Goal: Transaction & Acquisition: Purchase product/service

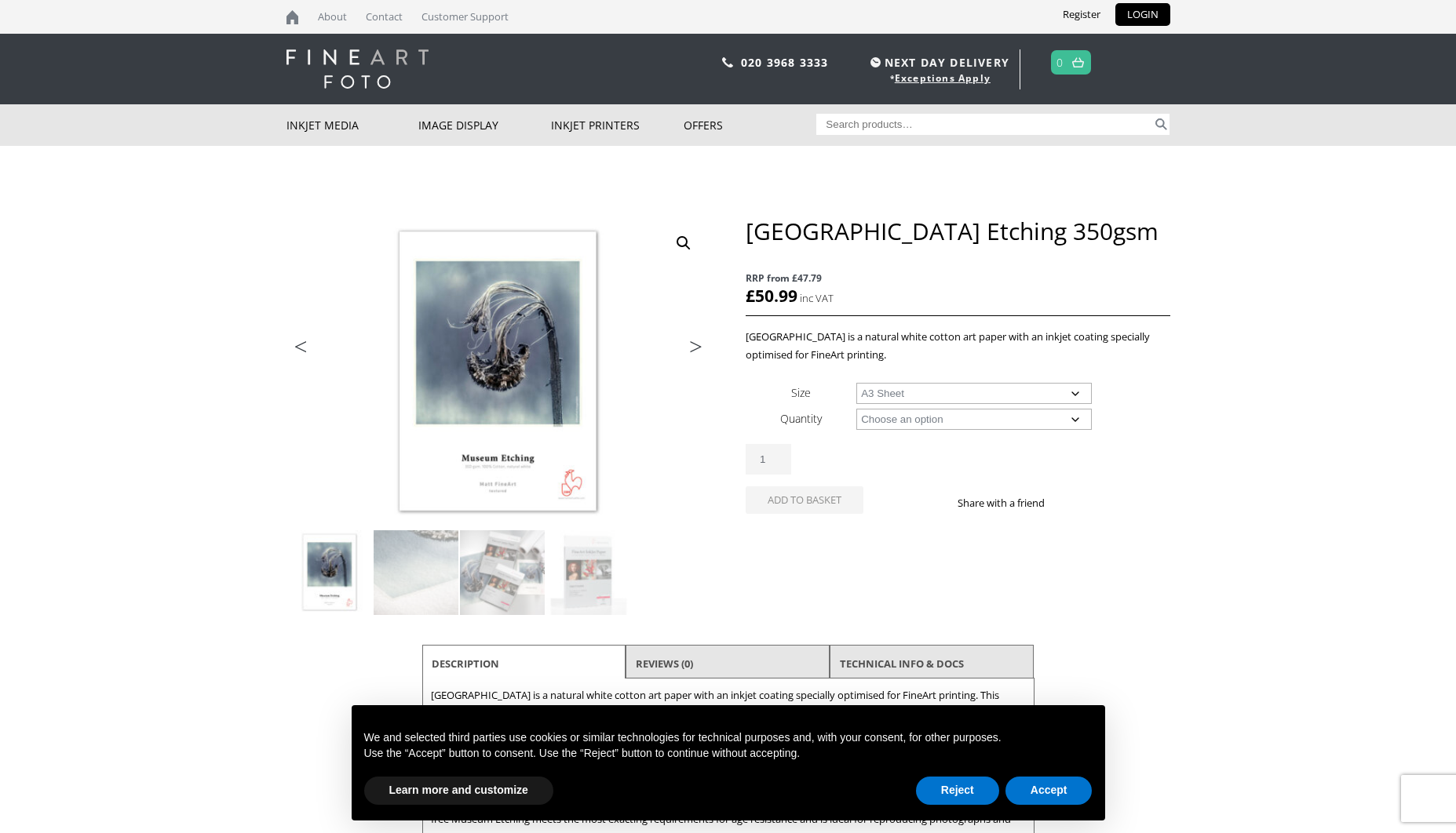
select select "a3-sheet"
select select "25-sheets"
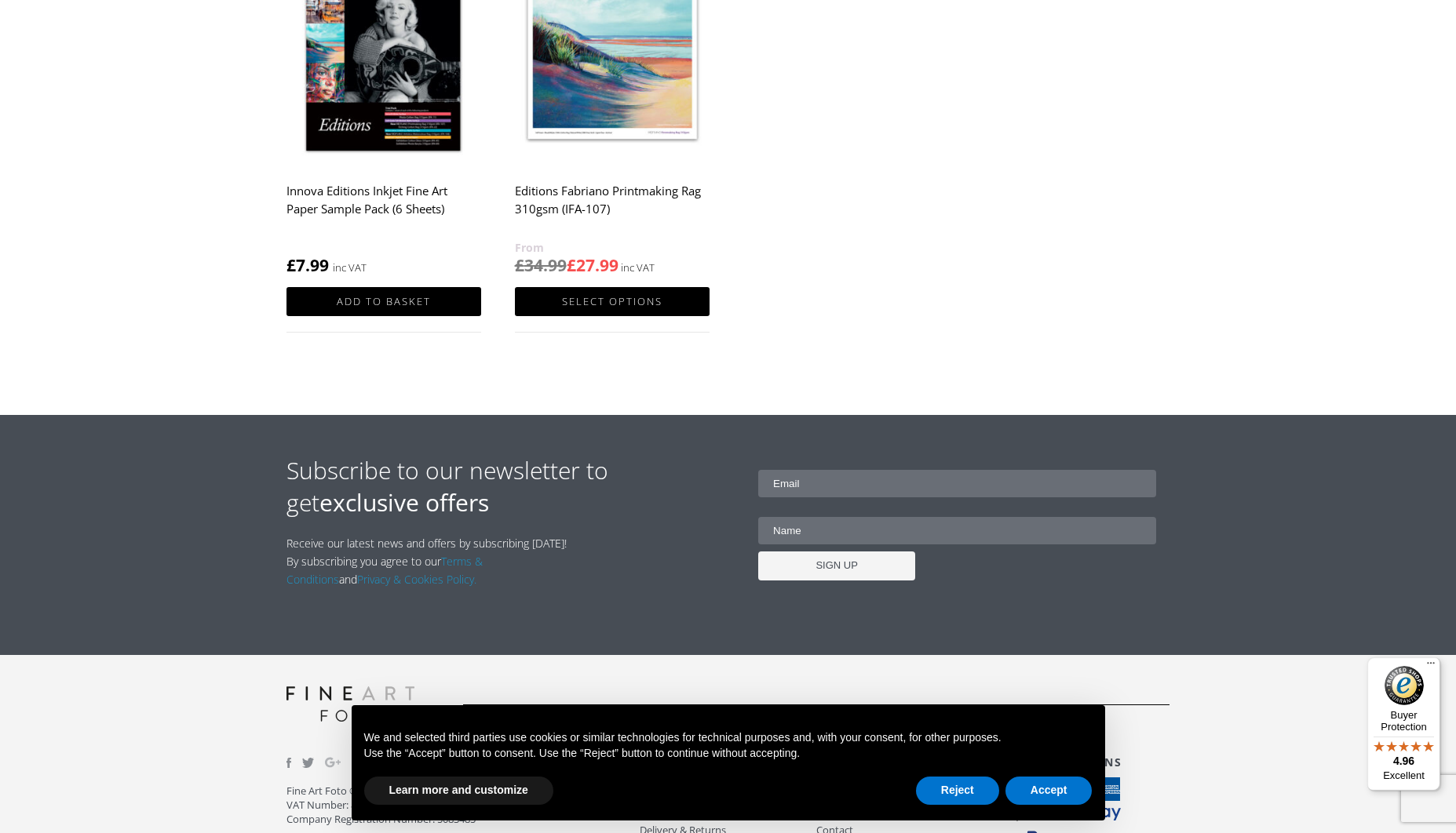
scroll to position [1247, 0]
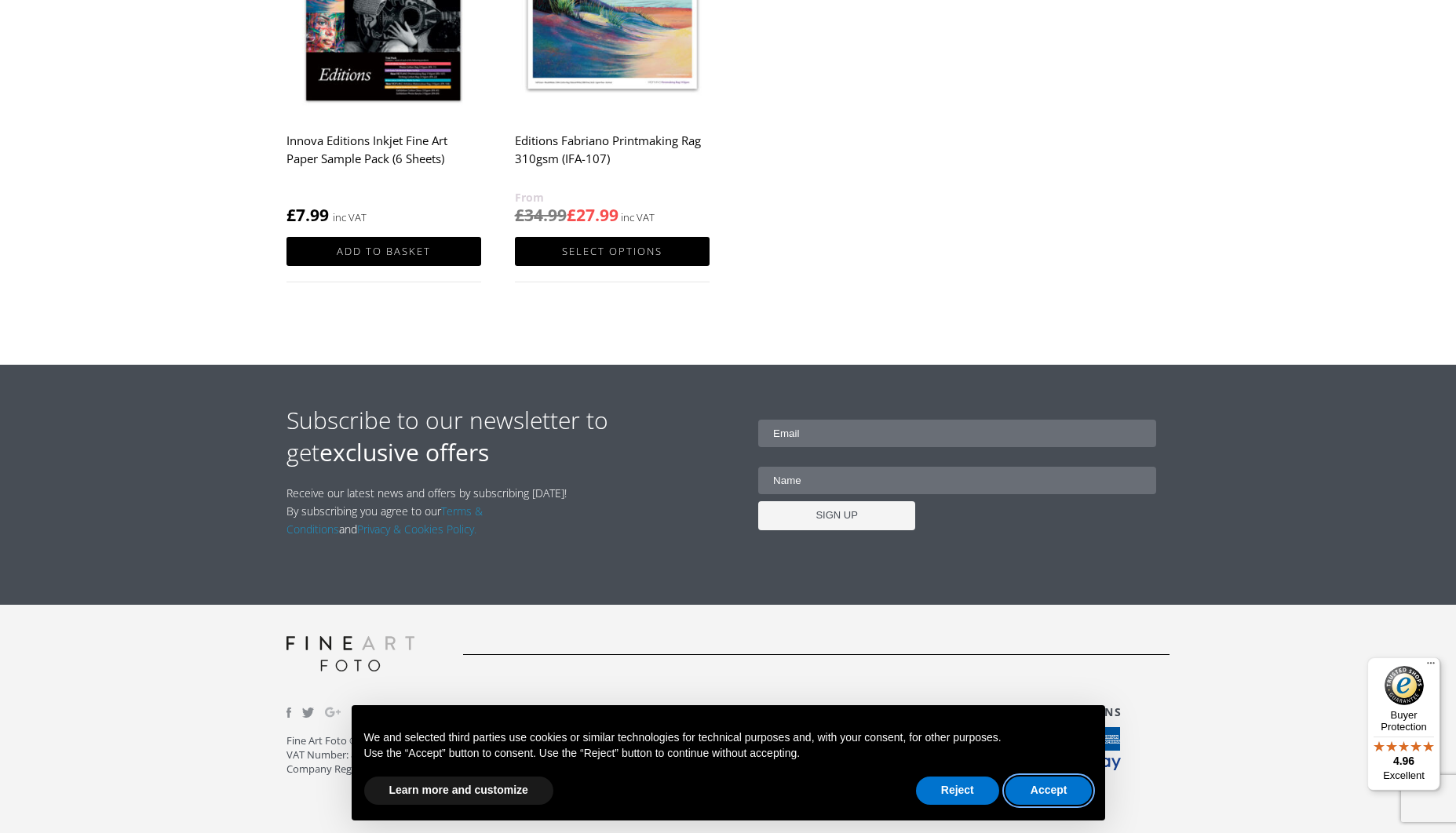
click at [1038, 782] on button "Accept" at bounding box center [1049, 790] width 88 height 28
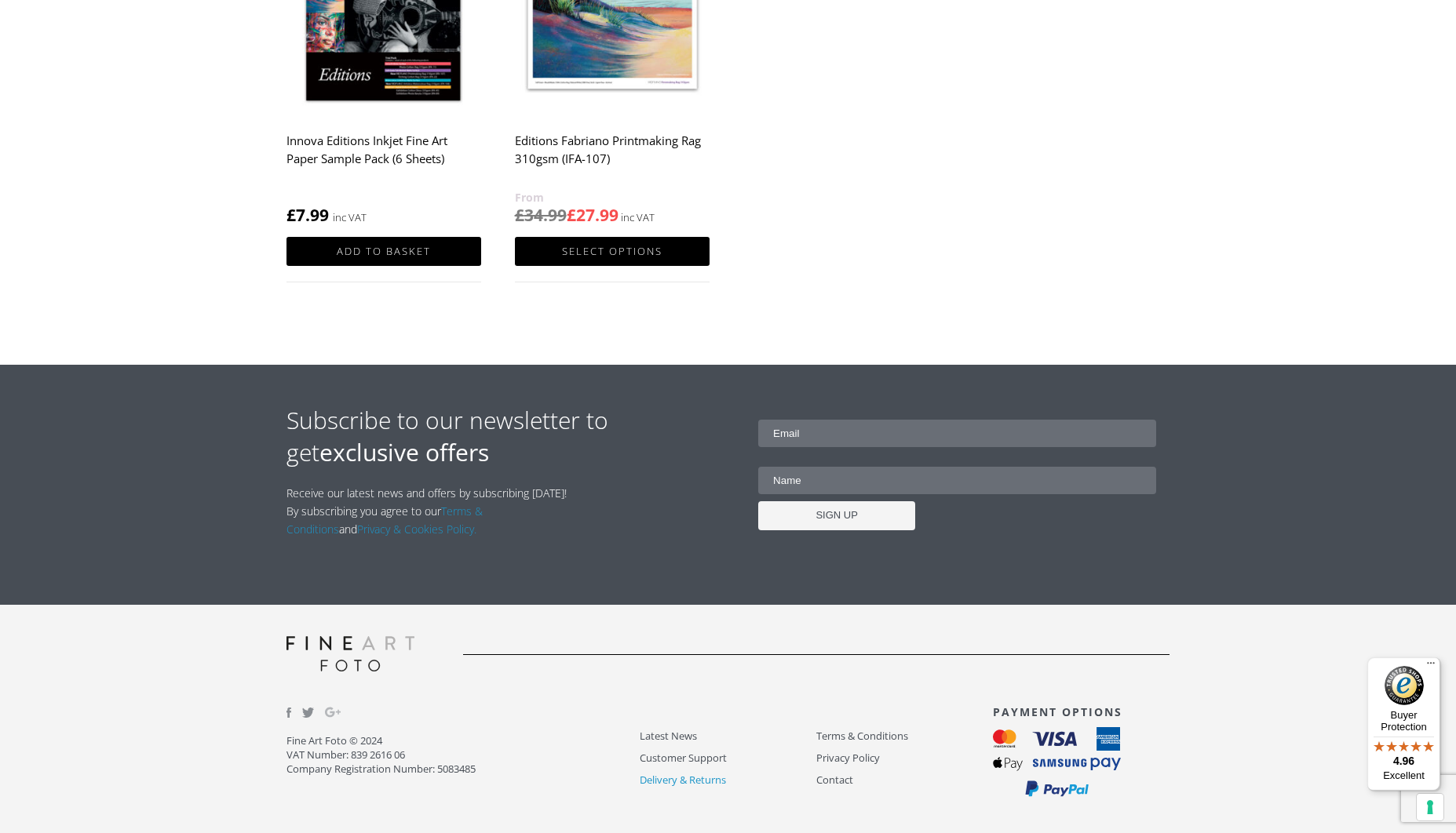
click at [687, 779] on link "Delivery & Returns" at bounding box center [728, 780] width 177 height 18
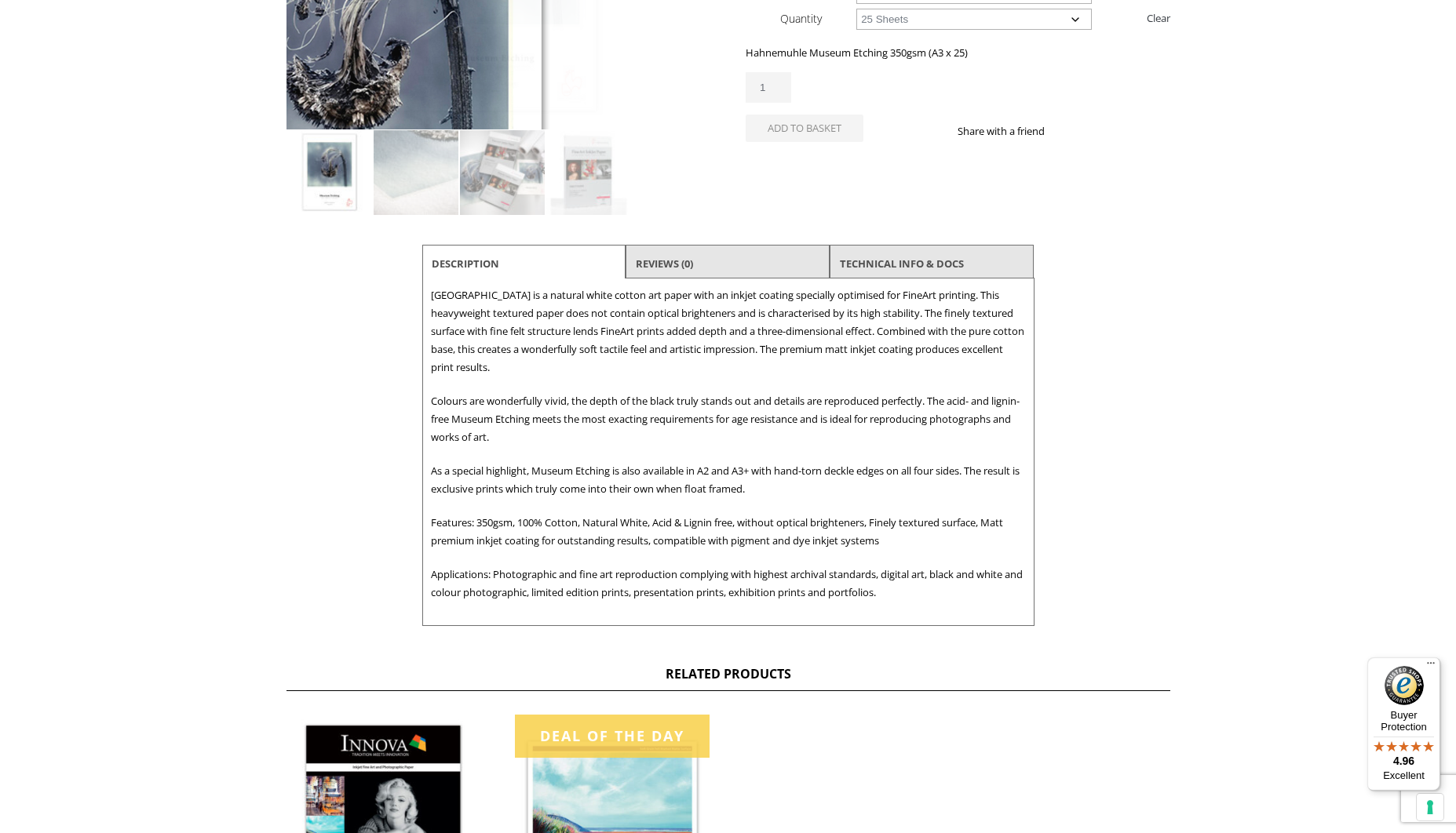
scroll to position [92, 0]
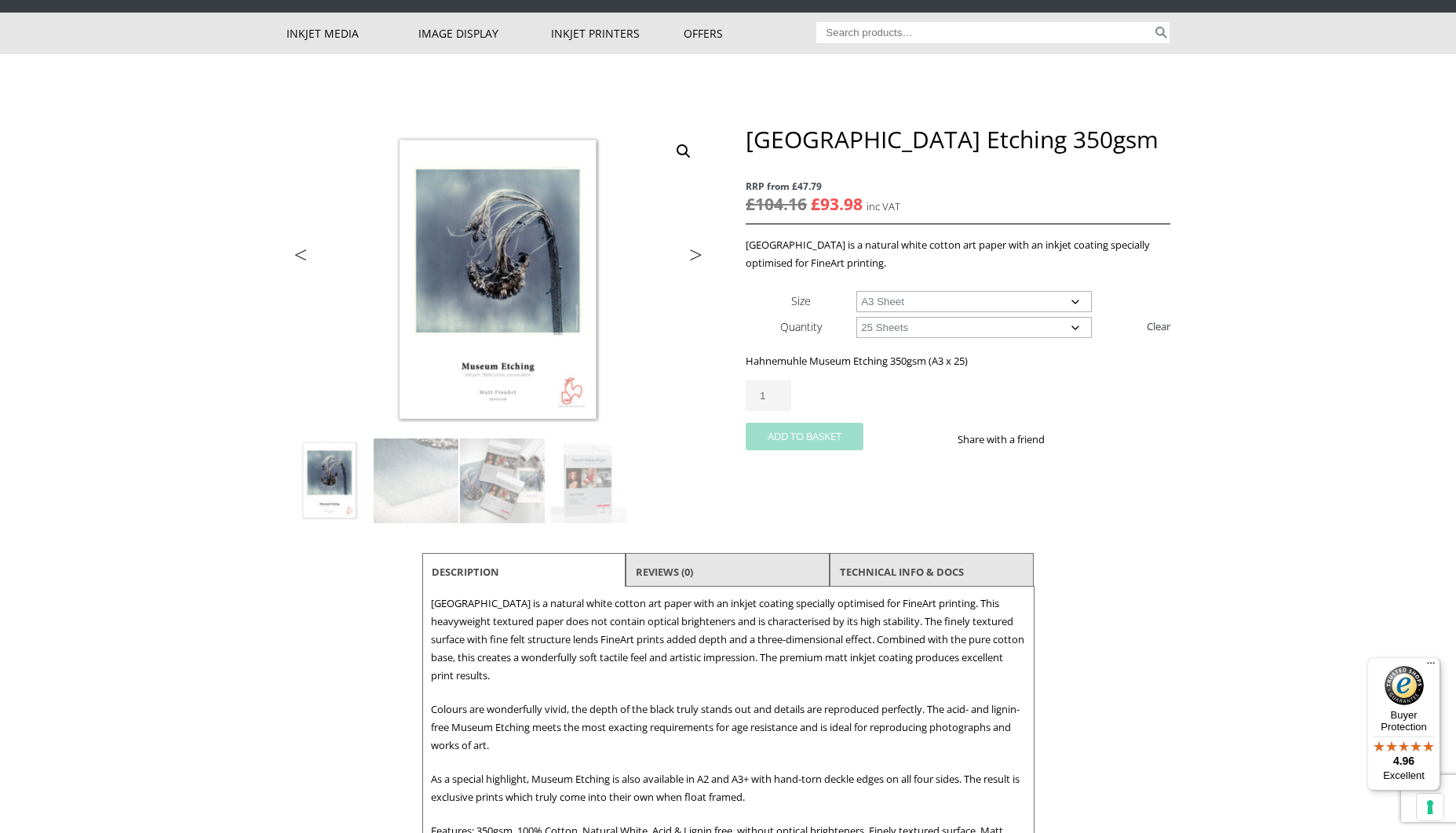
click at [816, 443] on button "Add to basket" at bounding box center [804, 437] width 118 height 27
select select "a2-sheet"
click at [823, 302] on th "Size" at bounding box center [800, 301] width 110 height 26
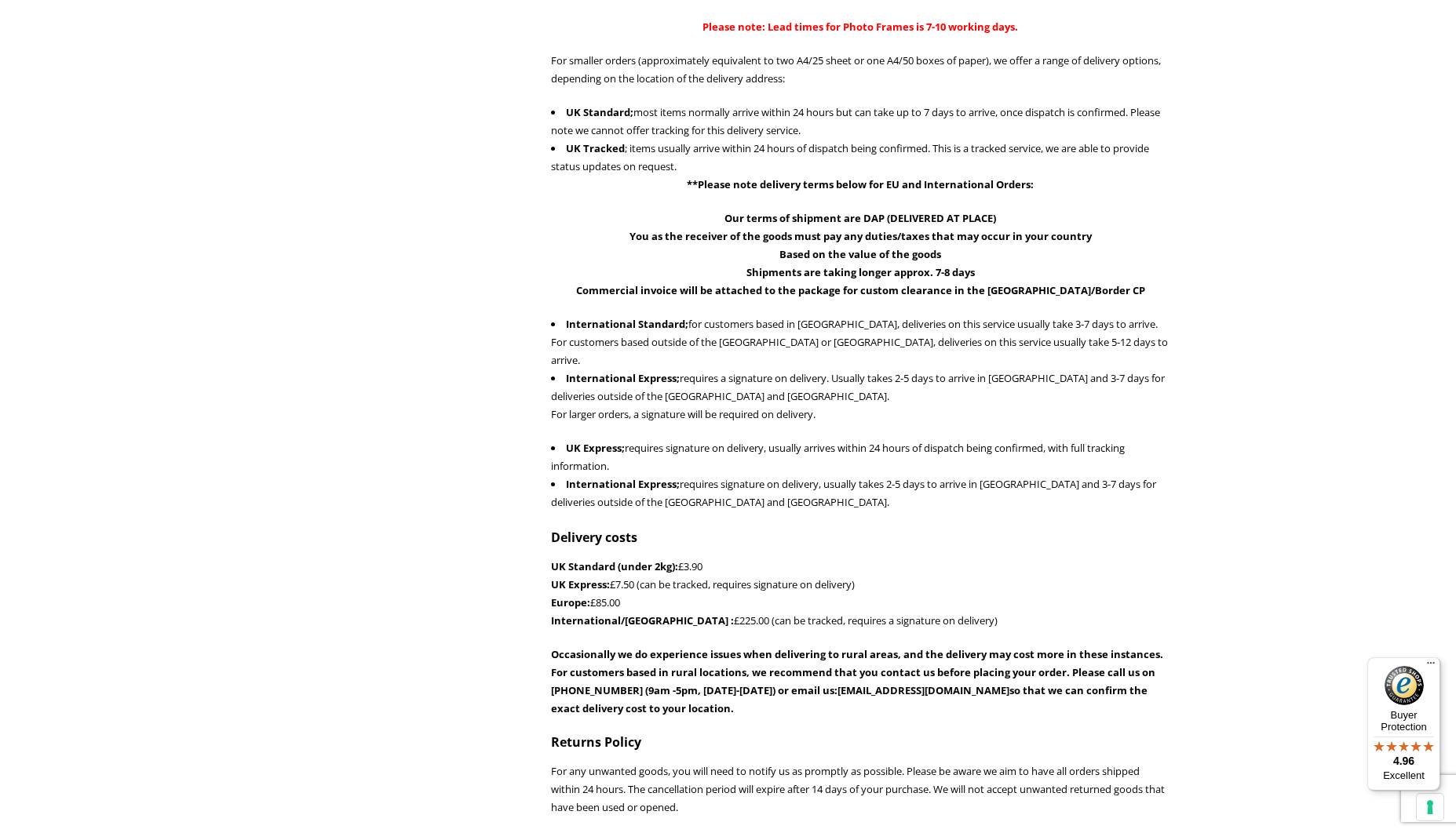
scroll to position [641, 0]
